Goal: Transaction & Acquisition: Purchase product/service

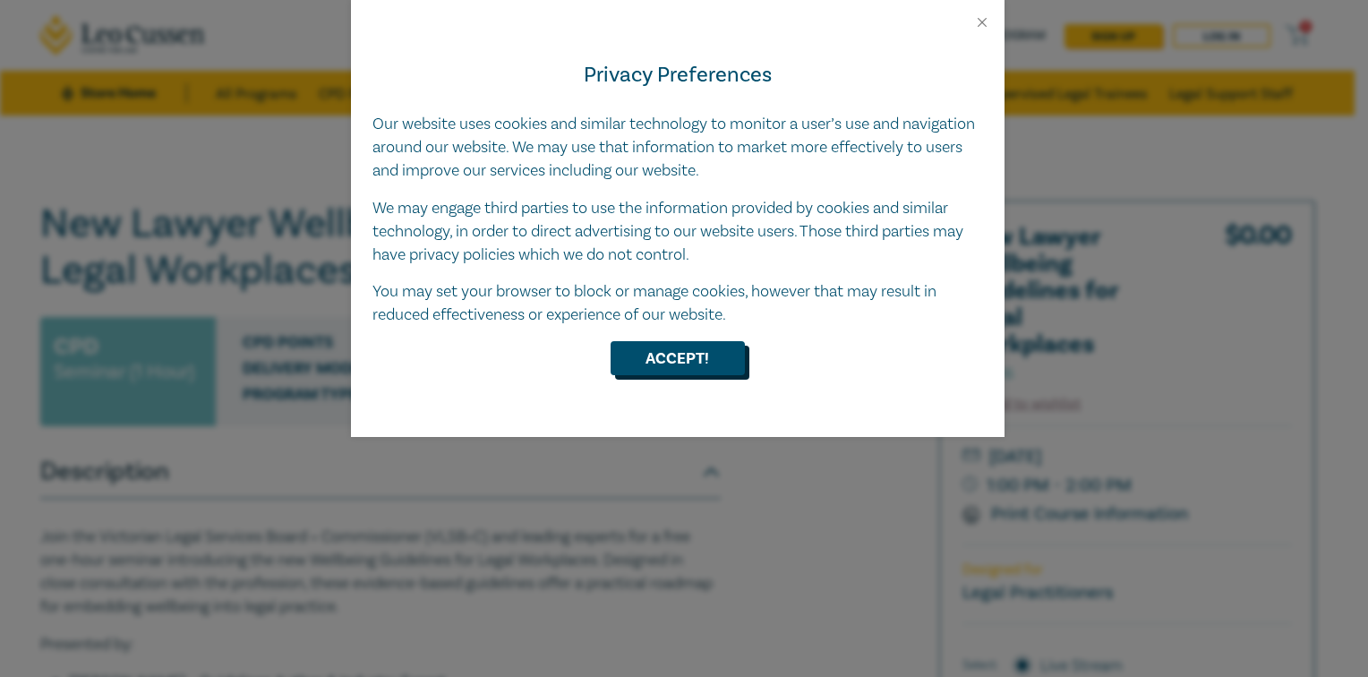
click at [663, 359] on button "Accept!" at bounding box center [678, 358] width 134 height 34
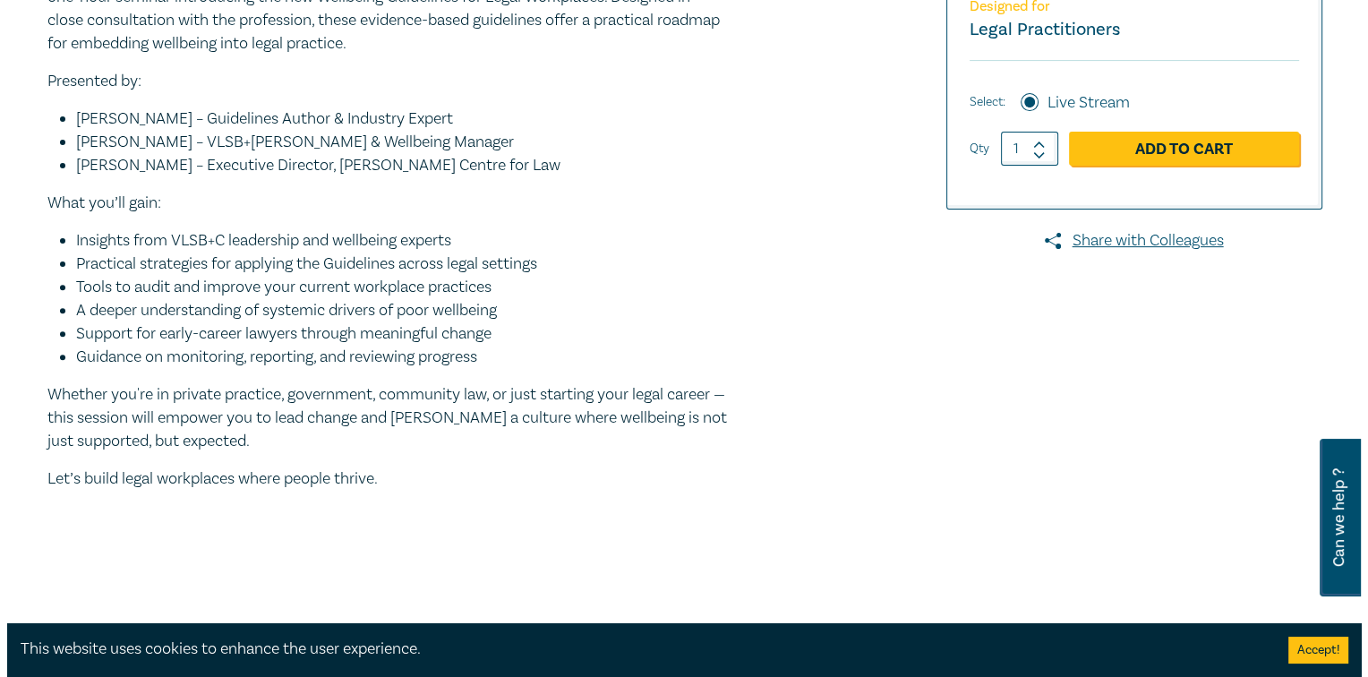
scroll to position [550, 0]
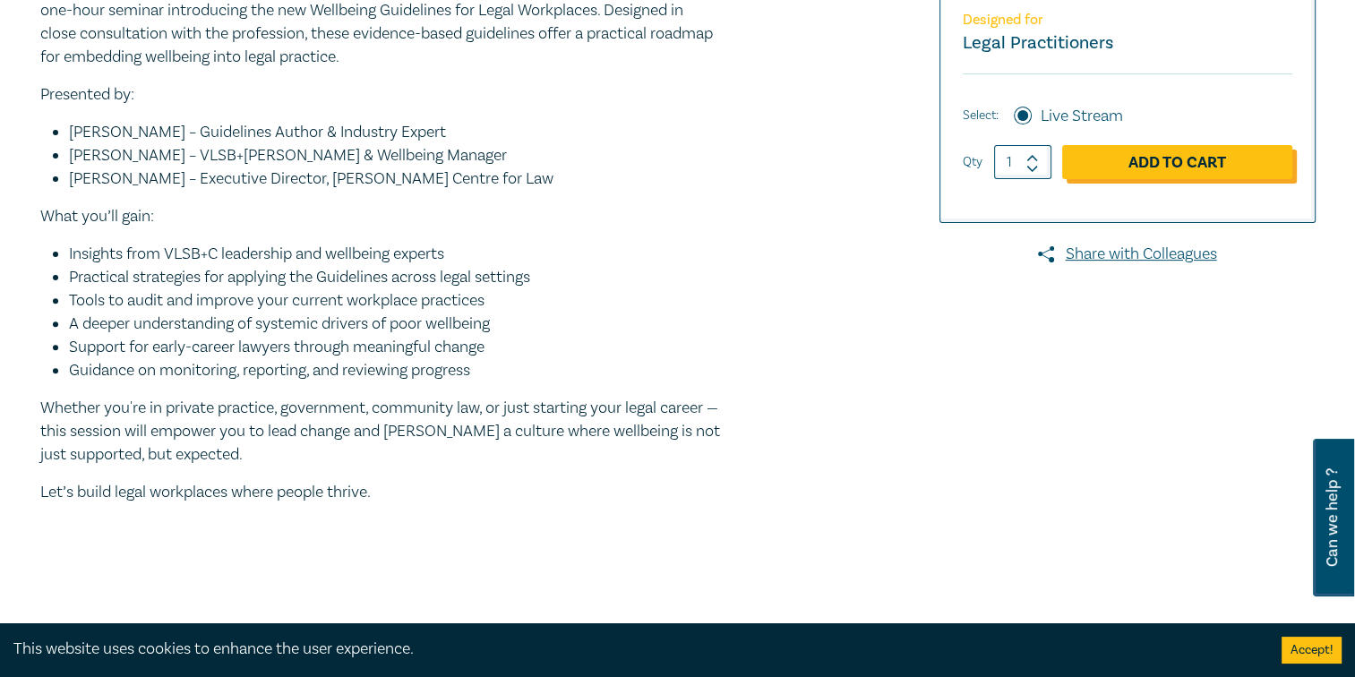
click at [1153, 165] on link "Add to Cart" at bounding box center [1177, 162] width 230 height 34
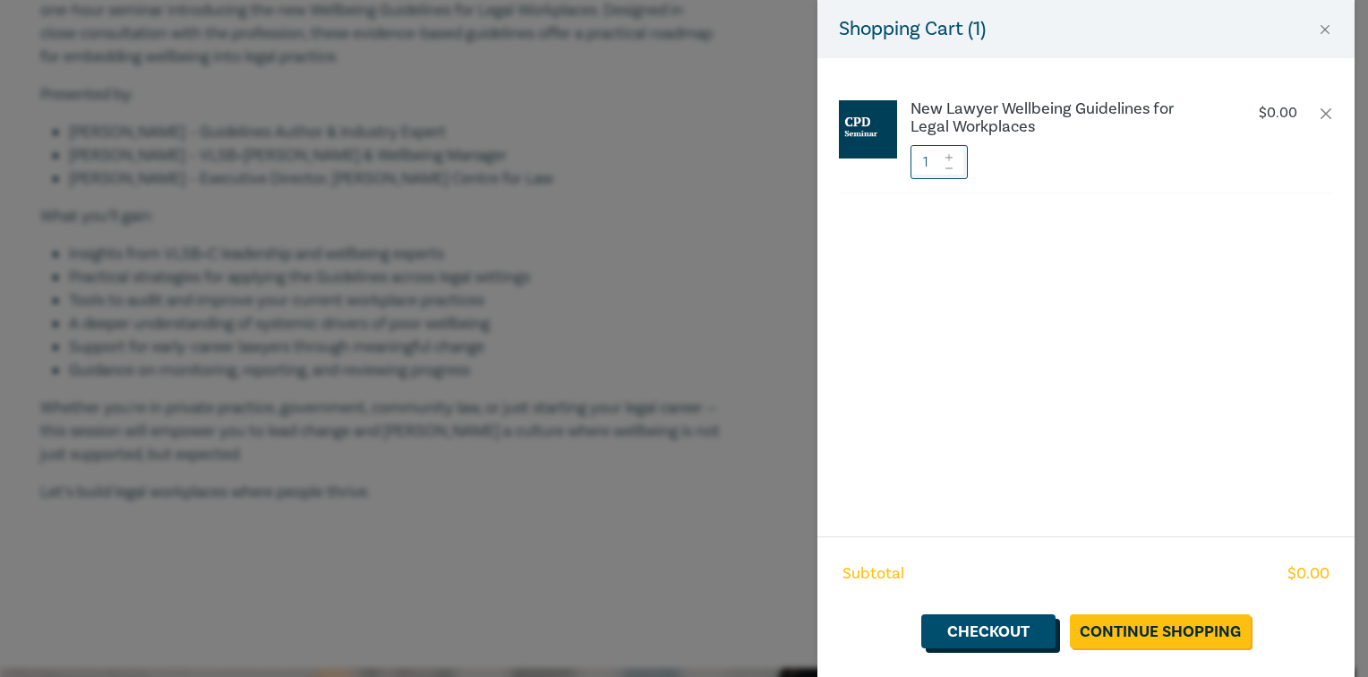
click at [1000, 622] on link "Checkout" at bounding box center [989, 631] width 134 height 34
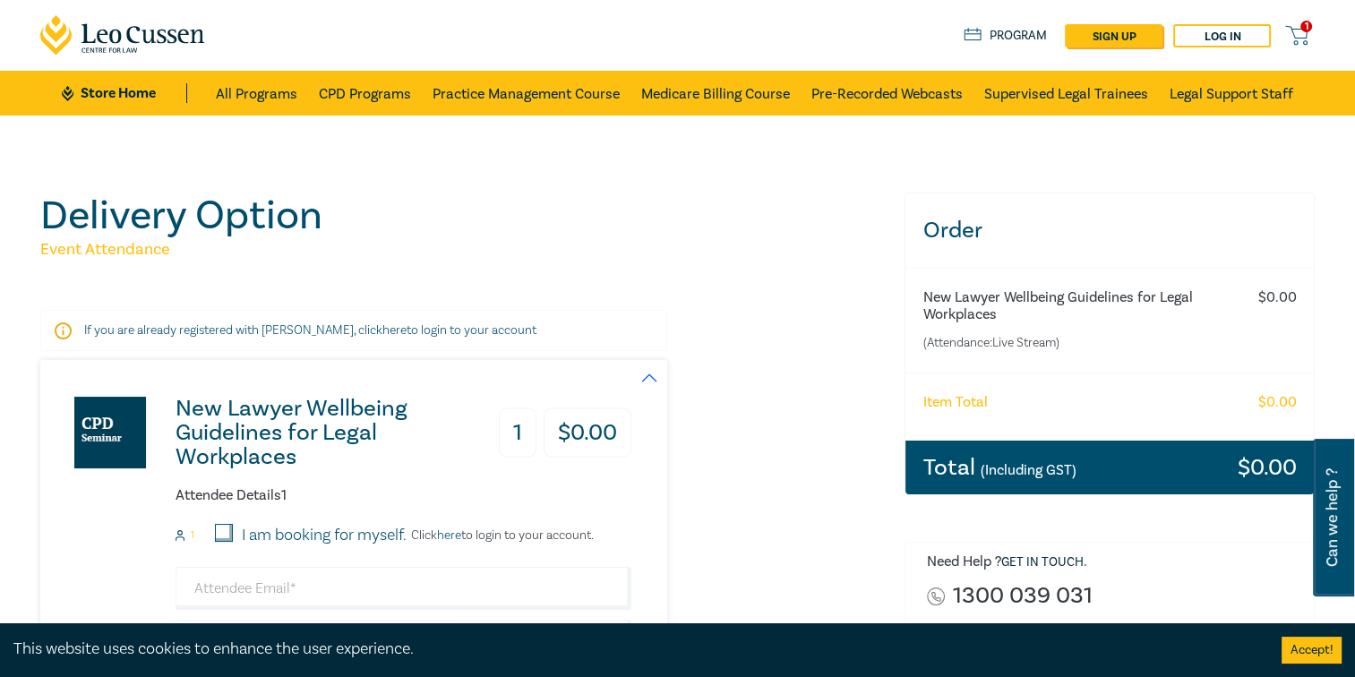
click at [223, 532] on input "I am booking for myself." at bounding box center [224, 533] width 18 height 18
checkbox input "true"
click at [226, 584] on input "email" at bounding box center [404, 588] width 456 height 43
type input "[PERSON_NAME][EMAIL_ADDRESS][DOMAIN_NAME]"
click at [1161, 310] on h6 "New Lawyer Wellbeing Guidelines for Legal Workplaces" at bounding box center [1074, 306] width 302 height 34
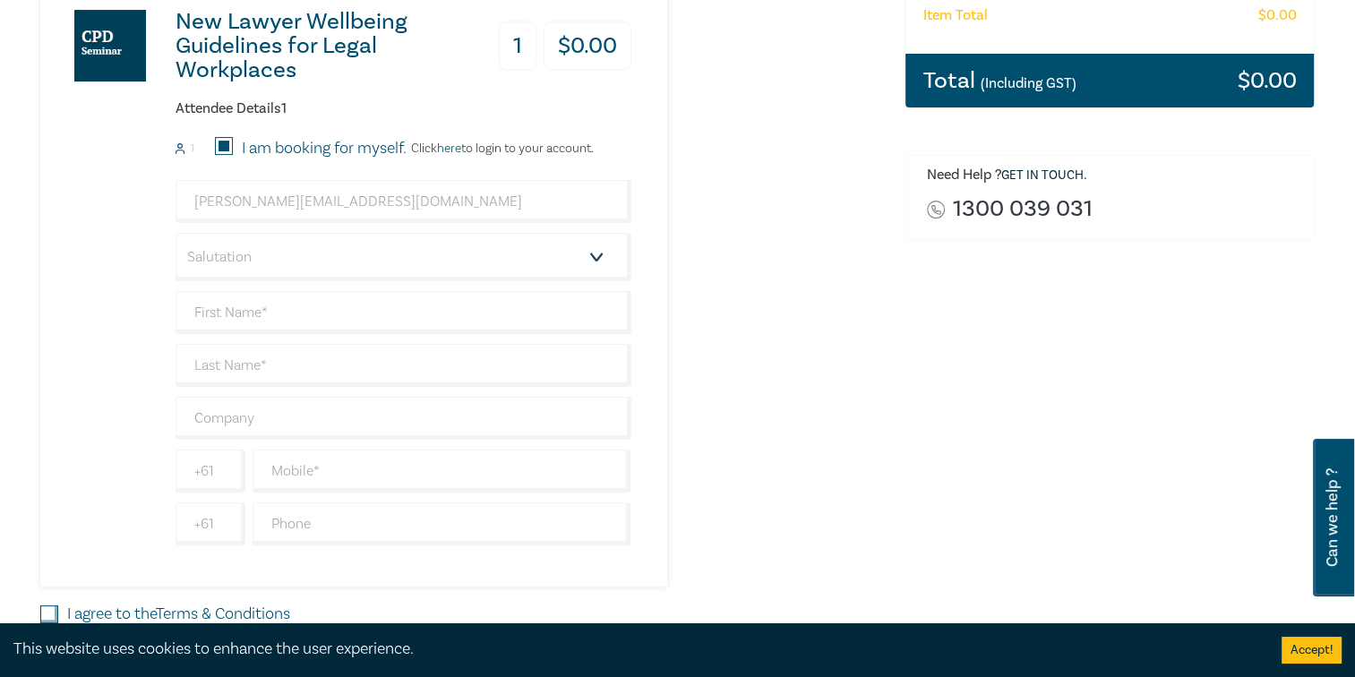
scroll to position [393, 0]
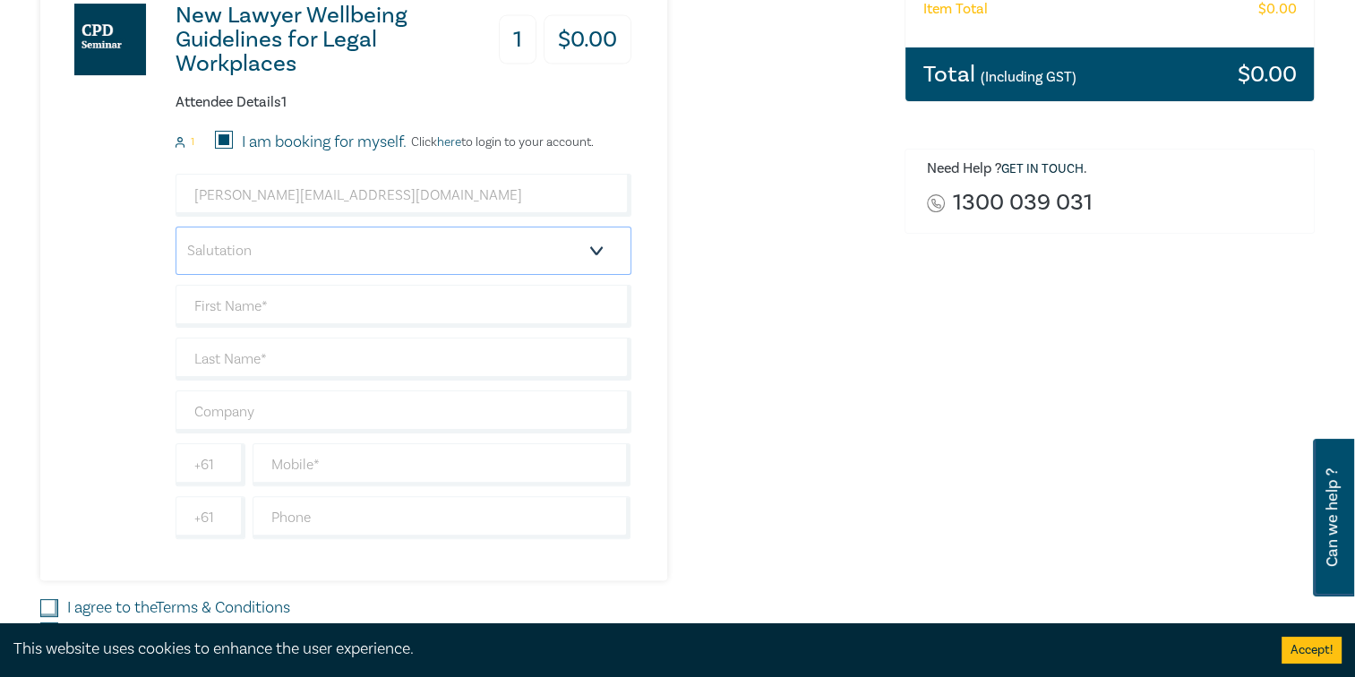
click at [602, 248] on select "Salutation Mr. Mrs. Ms. Miss Dr. Prof. Other" at bounding box center [404, 251] width 456 height 48
select select "Mr."
click at [176, 227] on select "Salutation Mr. Mrs. Ms. Miss Dr. Prof. Other" at bounding box center [404, 251] width 456 height 48
click at [245, 306] on input "text" at bounding box center [404, 306] width 456 height 43
type input "[PERSON_NAME]"
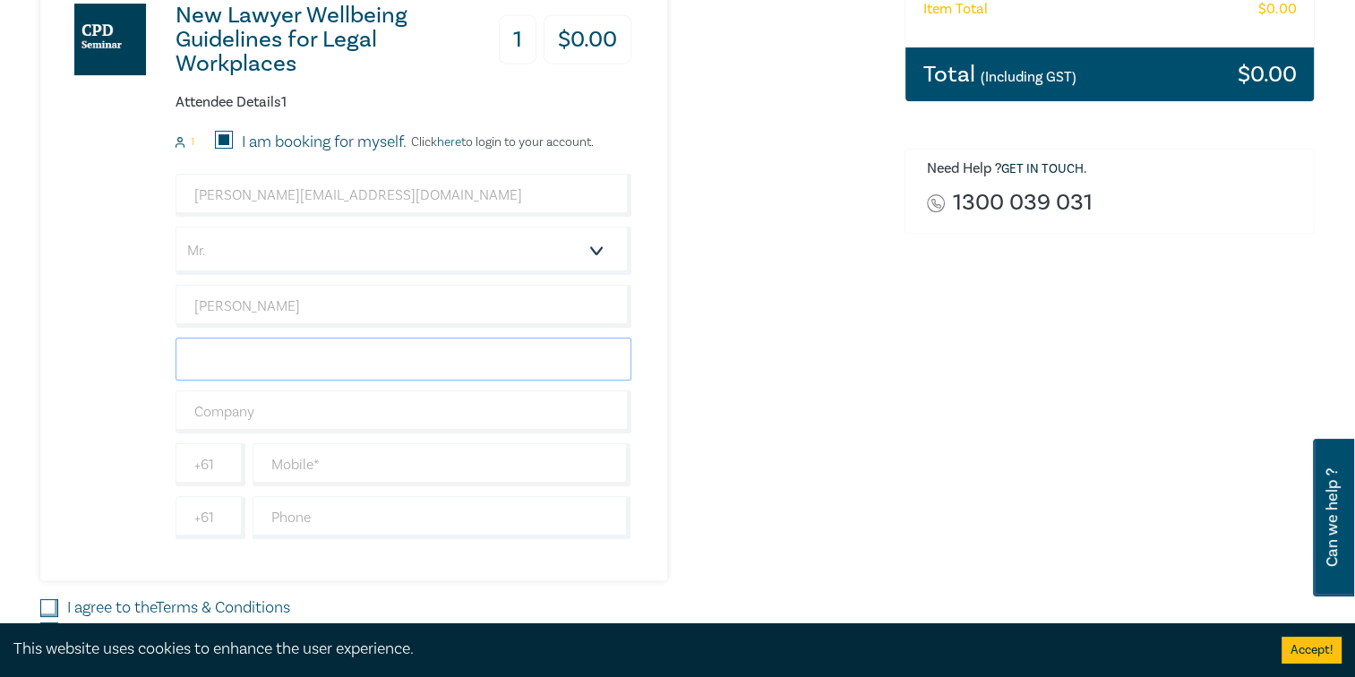
click at [228, 364] on input "text" at bounding box center [404, 359] width 456 height 43
type input "Albon"
click at [288, 465] on input "text" at bounding box center [442, 464] width 379 height 43
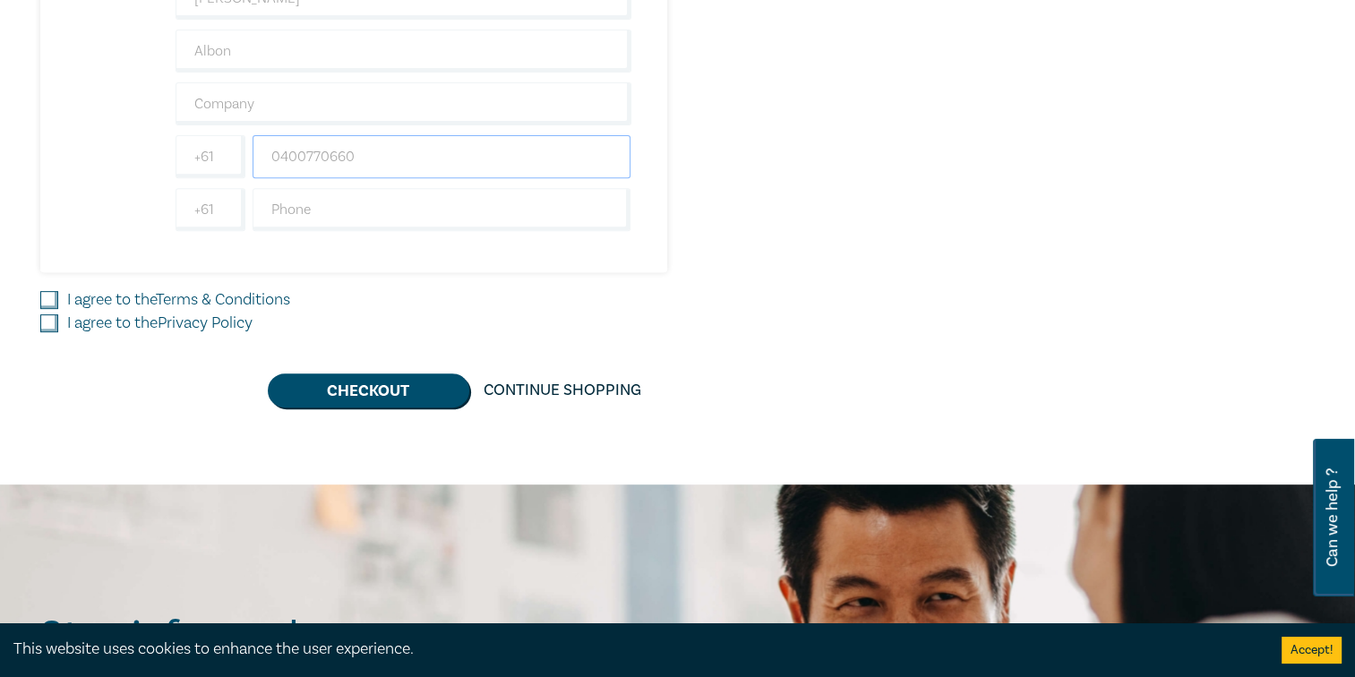
scroll to position [709, 0]
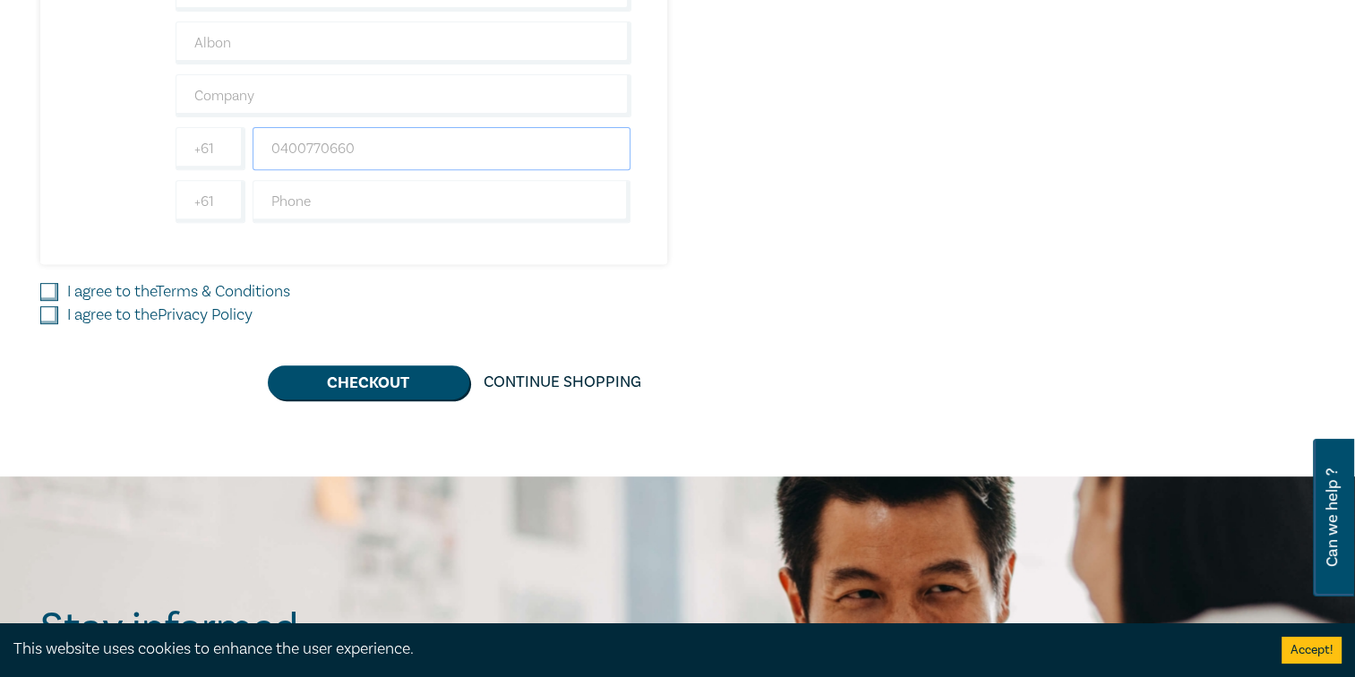
type input "0400770660"
click at [48, 287] on input "I agree to the Terms & Conditions" at bounding box center [49, 292] width 18 height 18
checkbox input "true"
click at [47, 313] on input "I agree to the Privacy Policy" at bounding box center [49, 315] width 18 height 18
checkbox input "true"
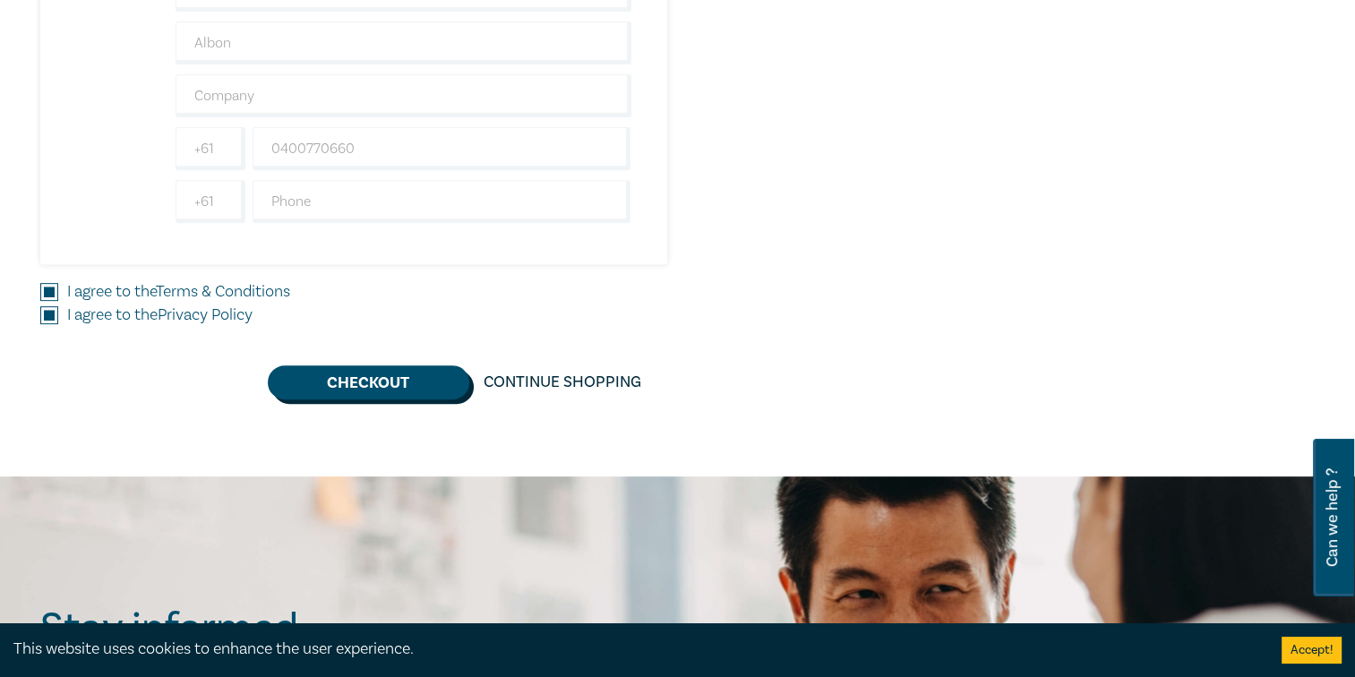
click at [381, 372] on button "Checkout" at bounding box center [368, 382] width 201 height 34
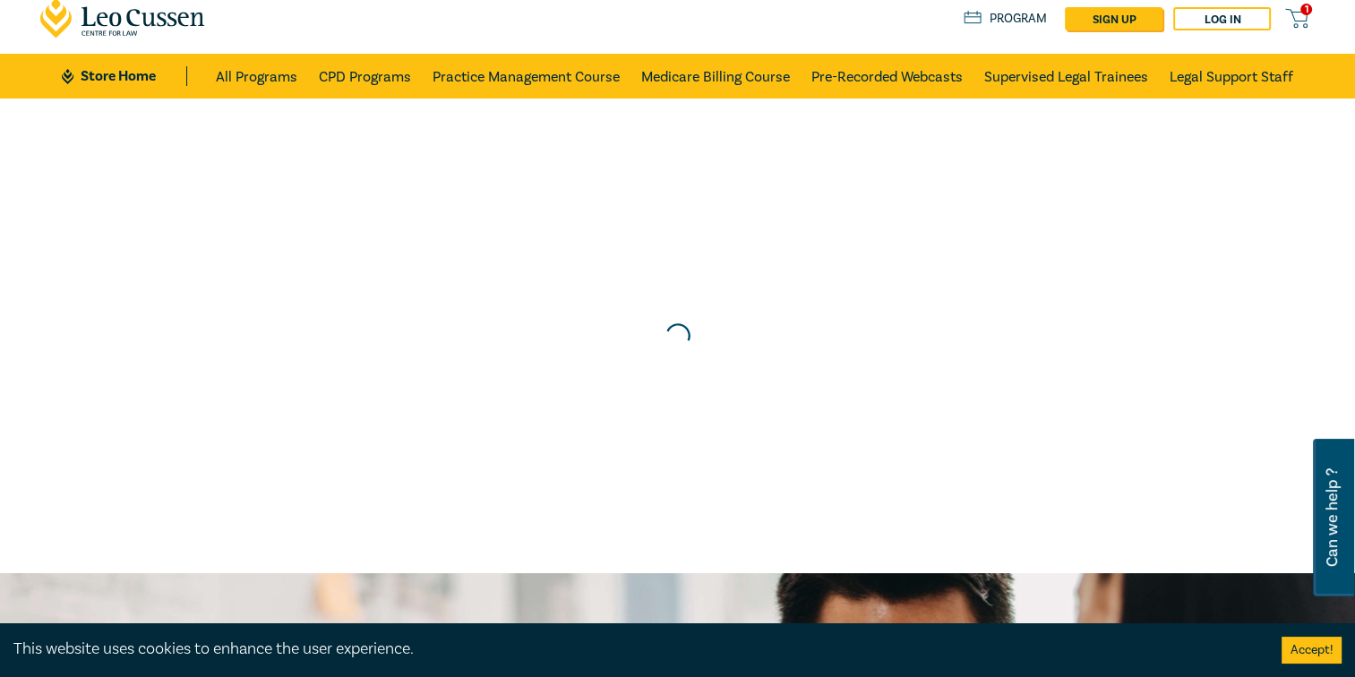
scroll to position [0, 0]
